Goal: Navigation & Orientation: Find specific page/section

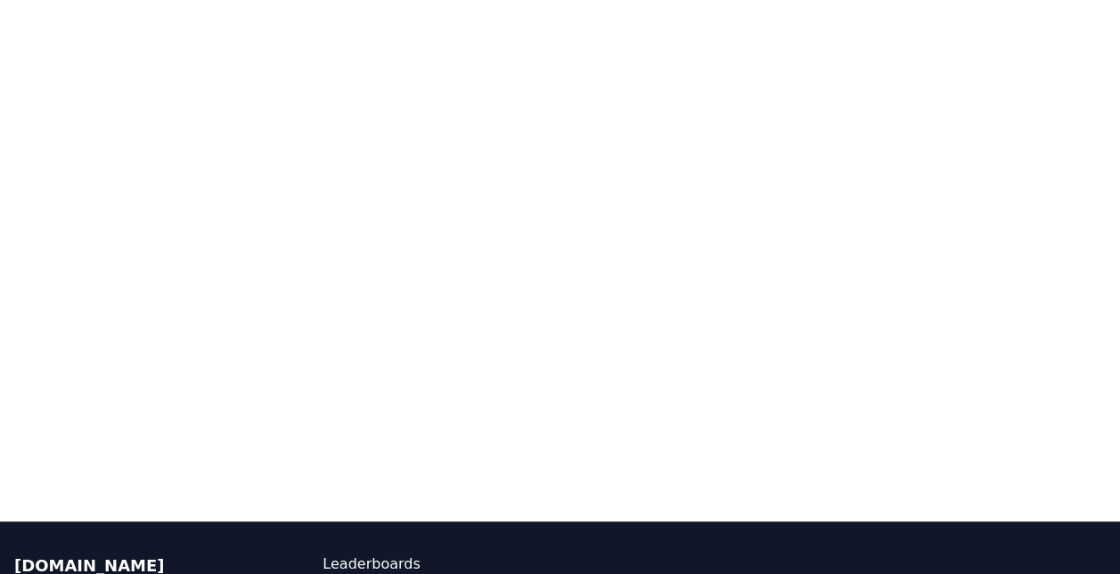
scroll to position [210, 0]
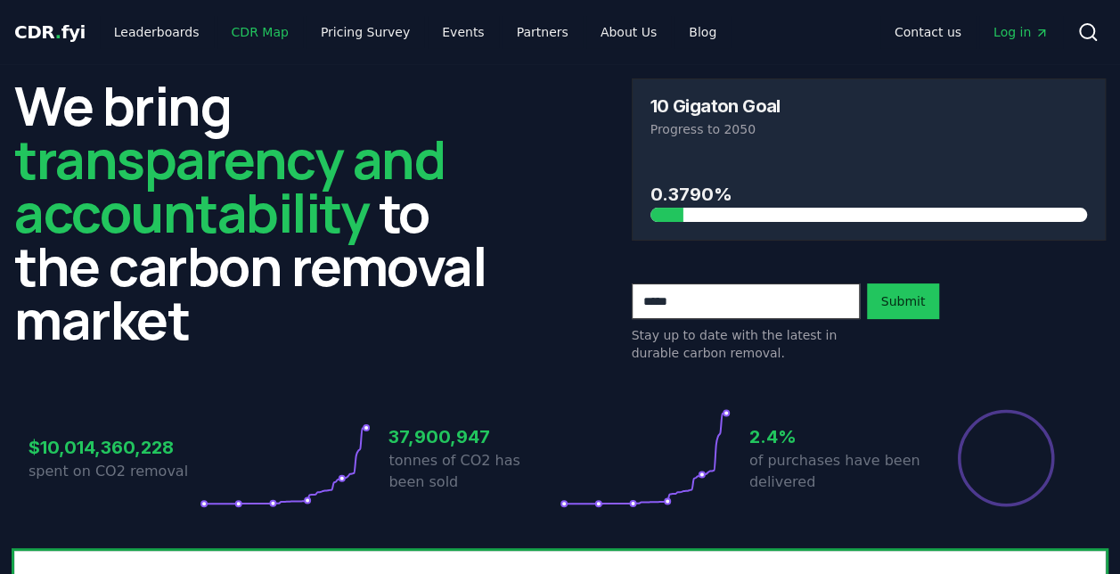
click at [242, 38] on link "CDR Map" at bounding box center [260, 32] width 86 height 32
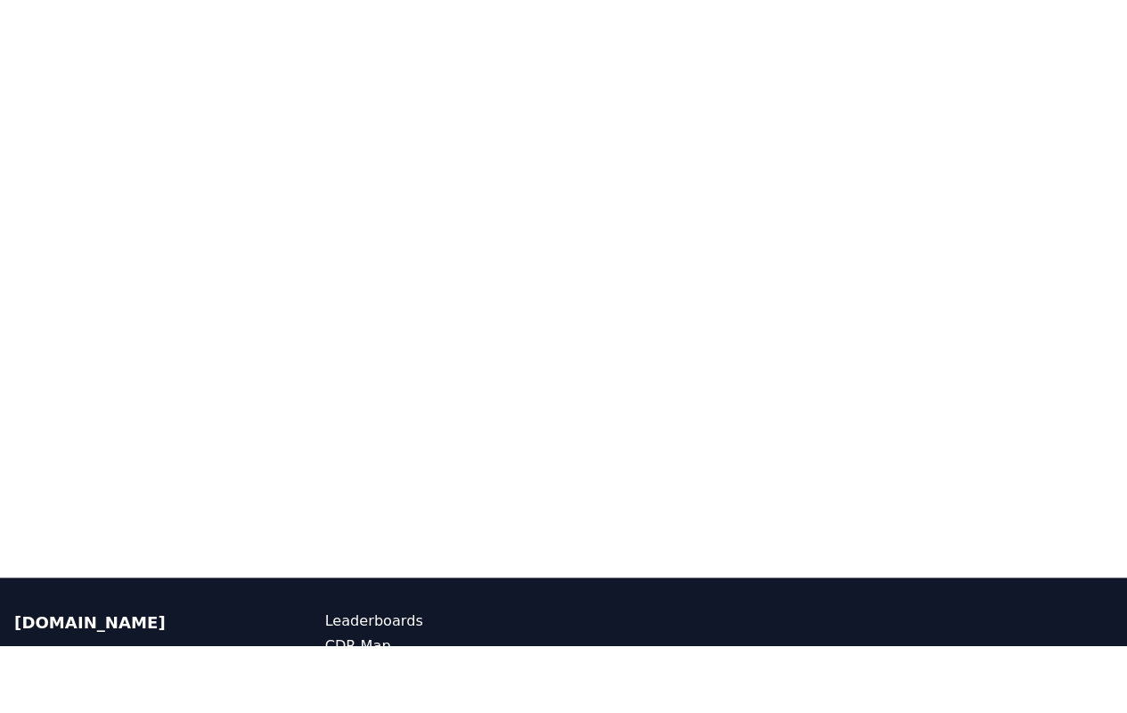
scroll to position [389, 0]
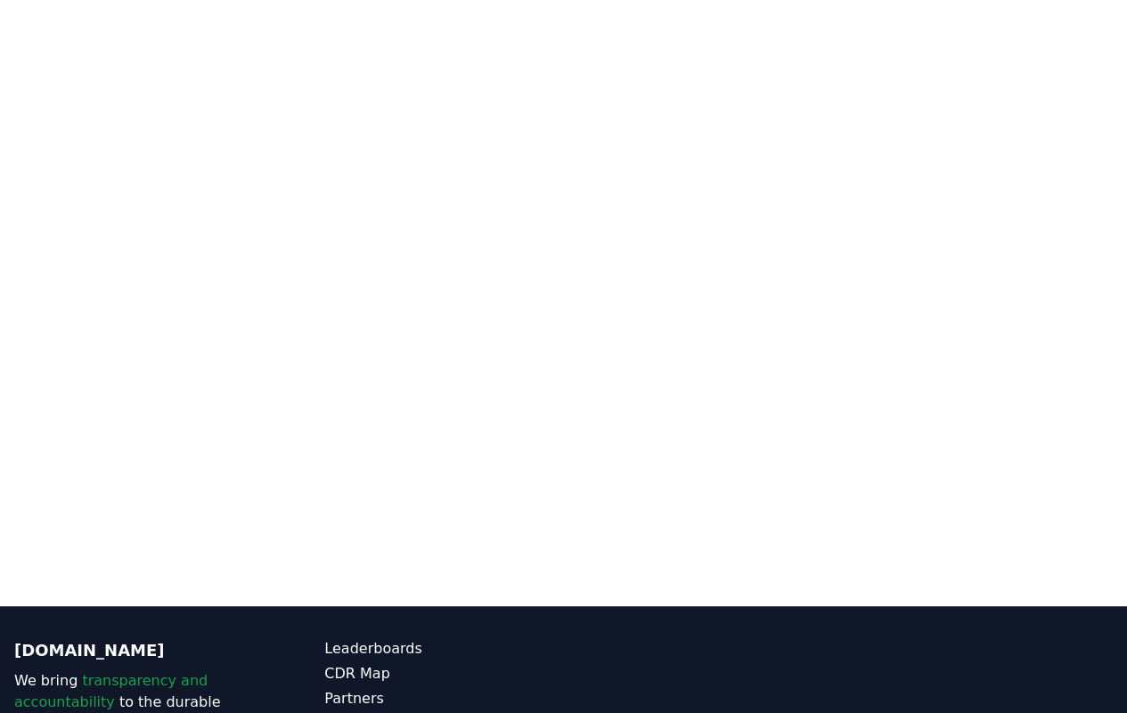
click at [271, 573] on div at bounding box center [563, 249] width 1127 height 713
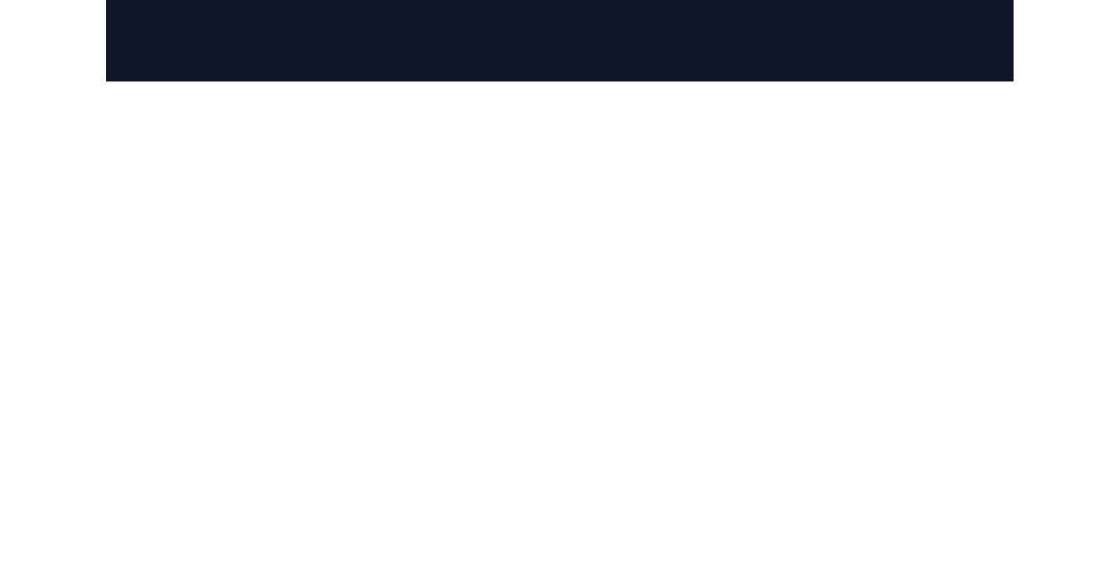
scroll to position [210, 0]
